Goal: Task Accomplishment & Management: Check status

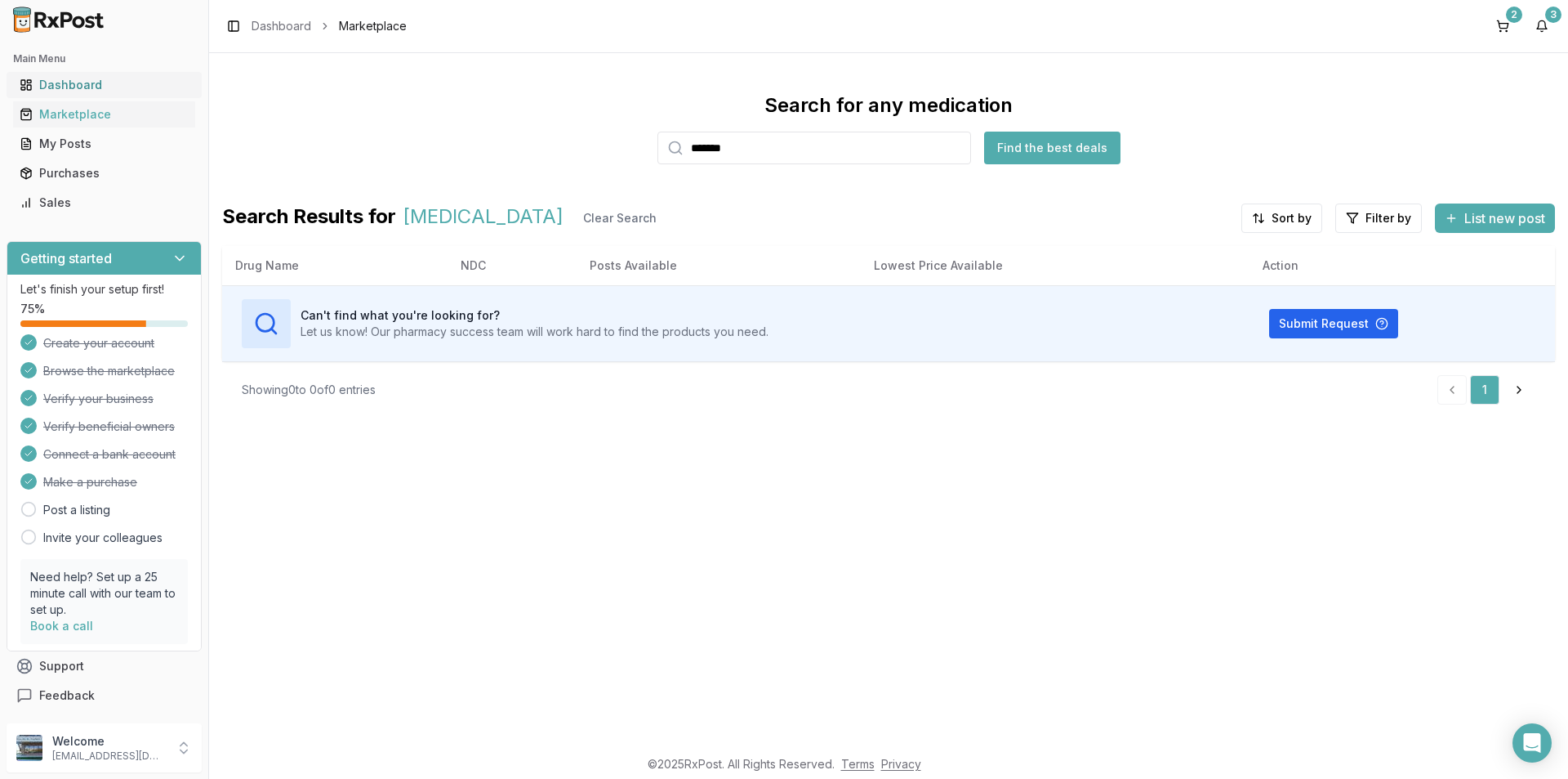
click at [67, 78] on div "Dashboard" at bounding box center [105, 85] width 169 height 16
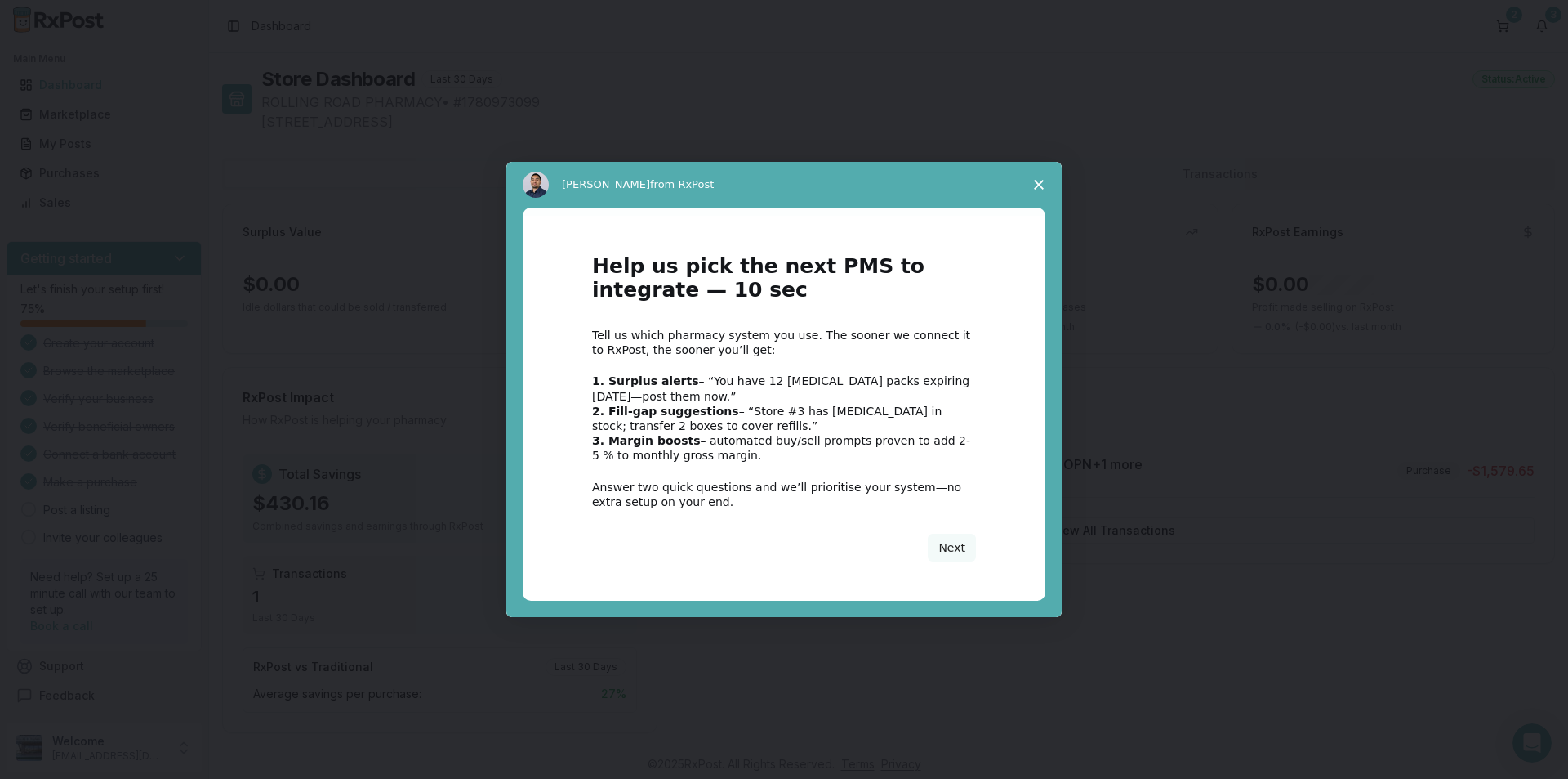
click at [1042, 184] on icon "Close survey" at bounding box center [1038, 184] width 10 height 10
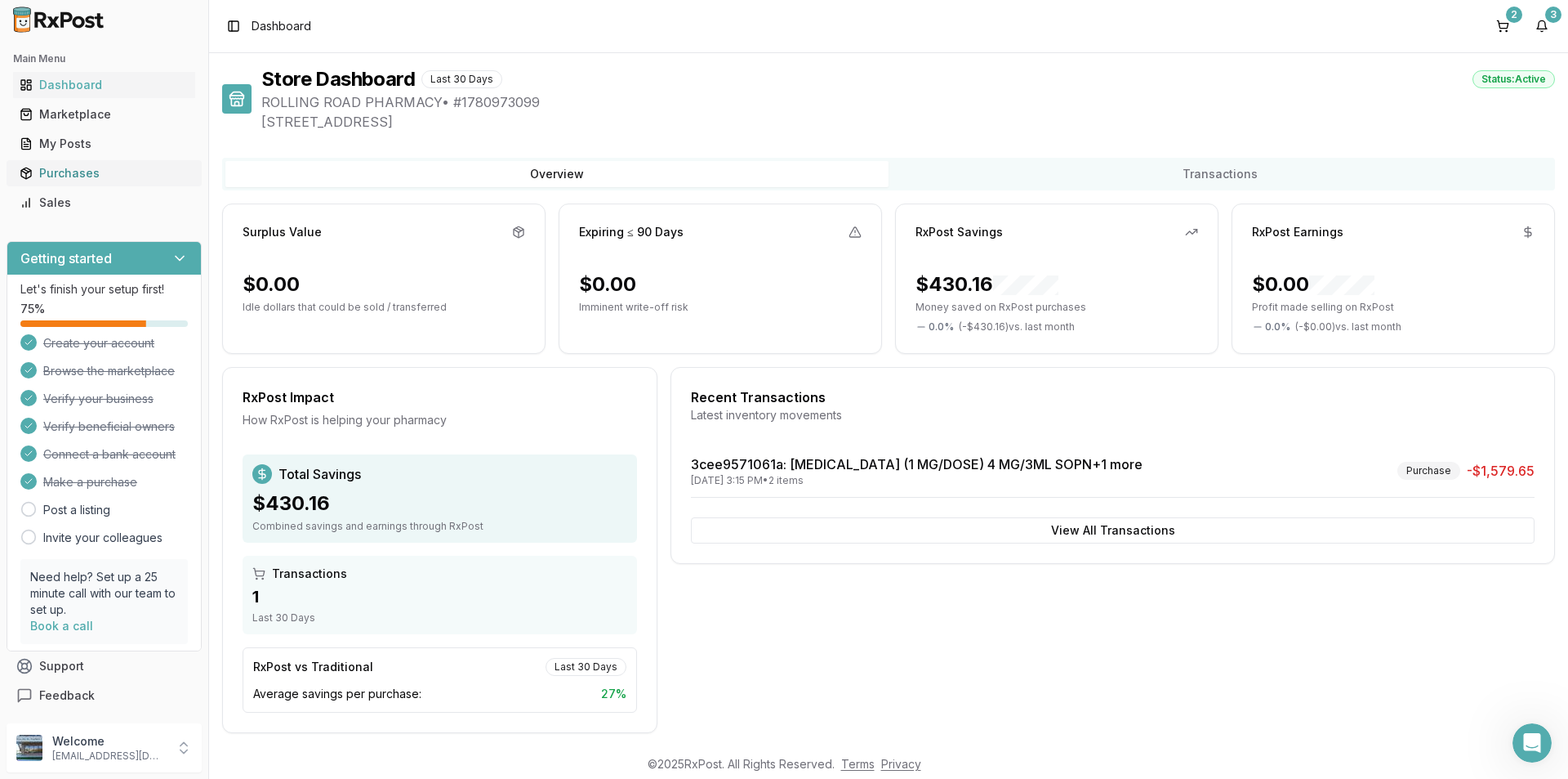
click at [70, 168] on div "Purchases" at bounding box center [105, 173] width 169 height 16
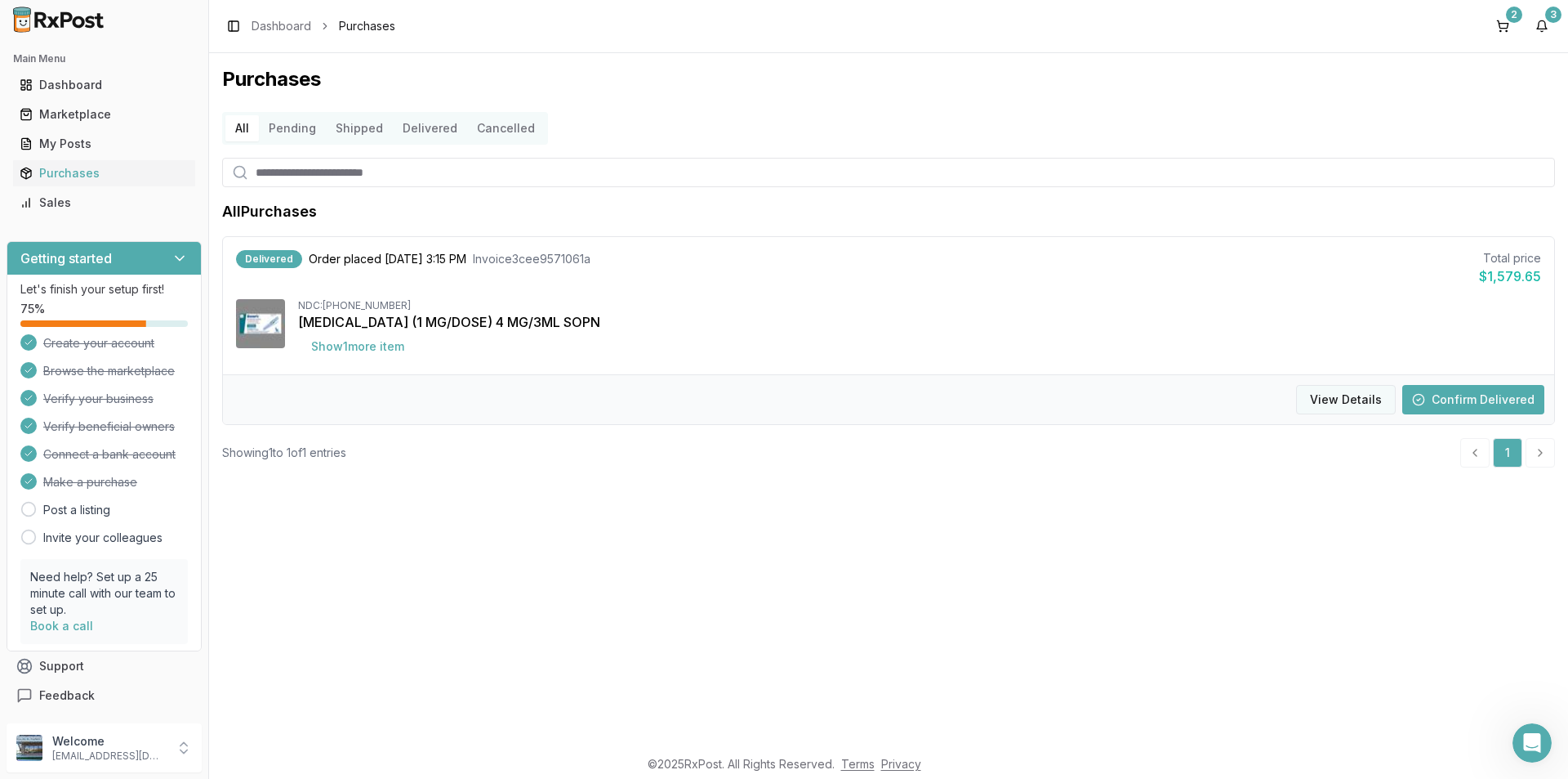
click at [1354, 396] on button "View Details" at bounding box center [1345, 399] width 100 height 30
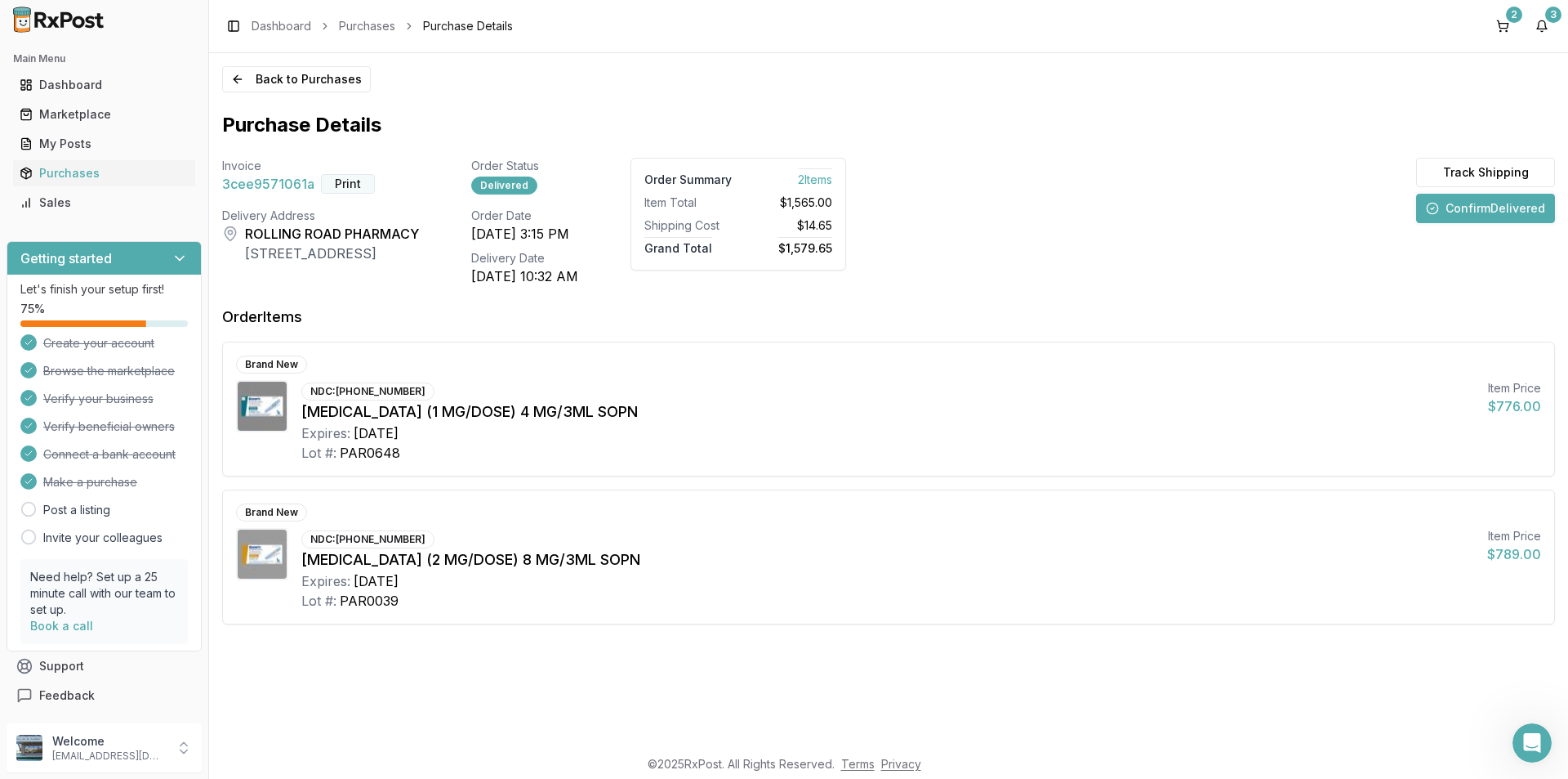
click at [345, 180] on button "Print" at bounding box center [348, 184] width 54 height 20
click at [77, 109] on div "Marketplace" at bounding box center [105, 115] width 169 height 16
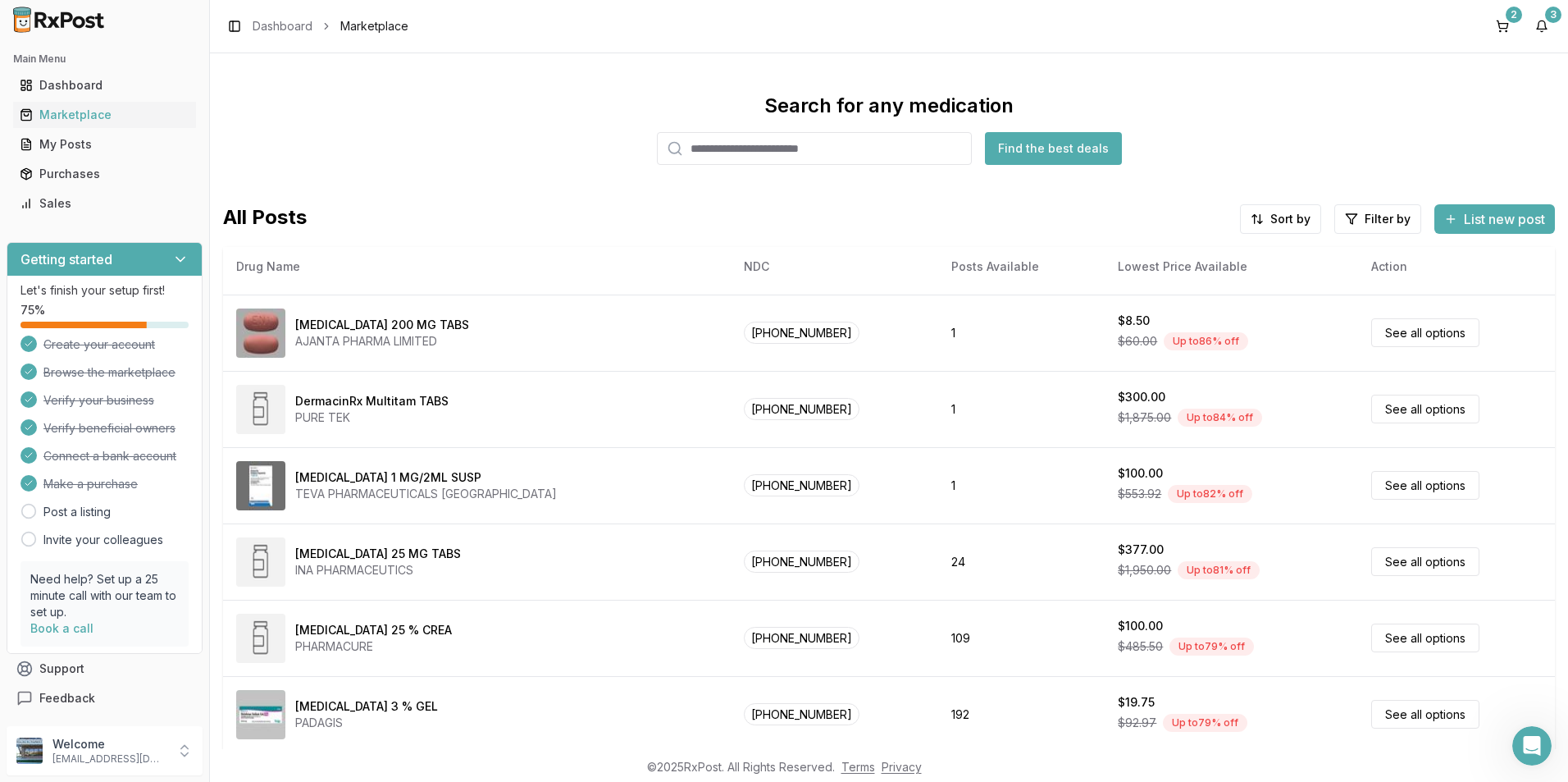
scroll to position [396, 0]
